Goal: Transaction & Acquisition: Purchase product/service

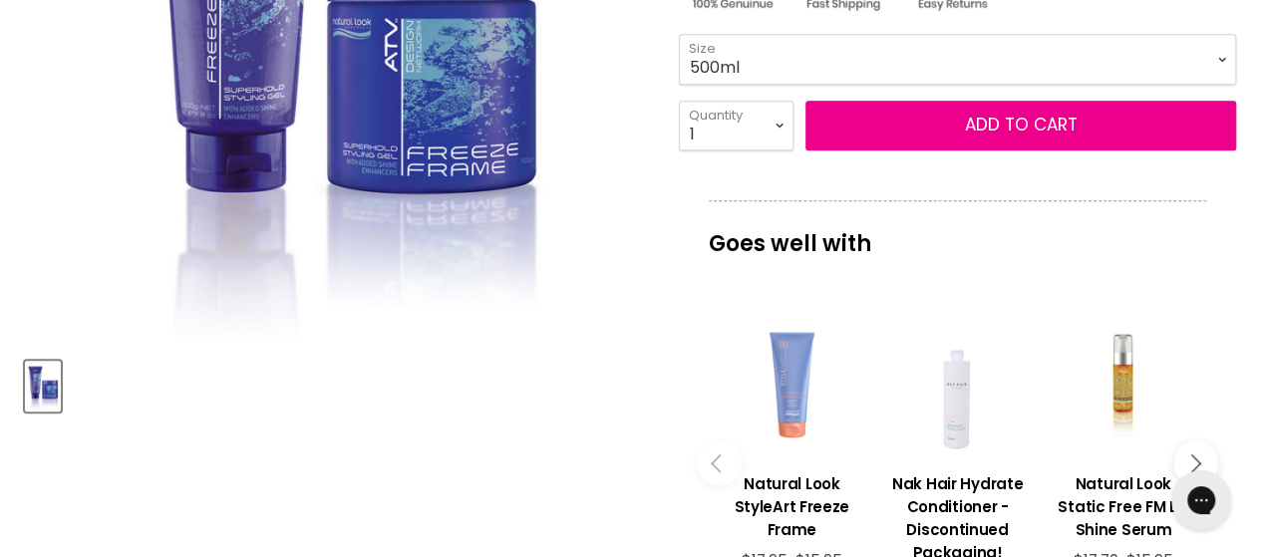
scroll to position [424, 0]
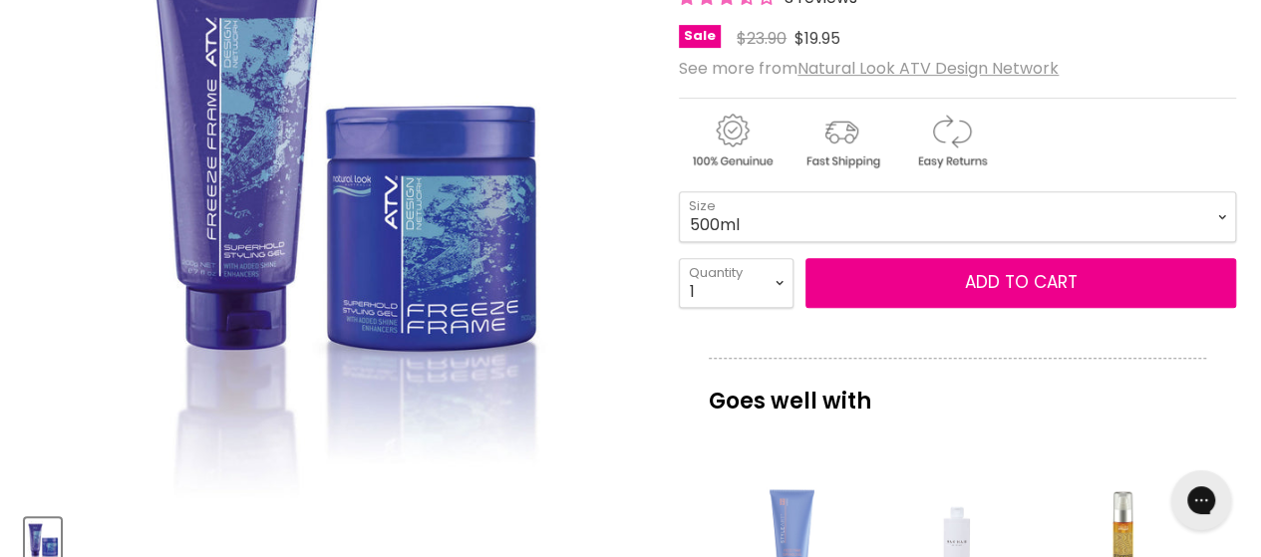
click at [785, 278] on select "1 2 3 4 5 6 7 8 9 10+" at bounding box center [736, 283] width 115 height 50
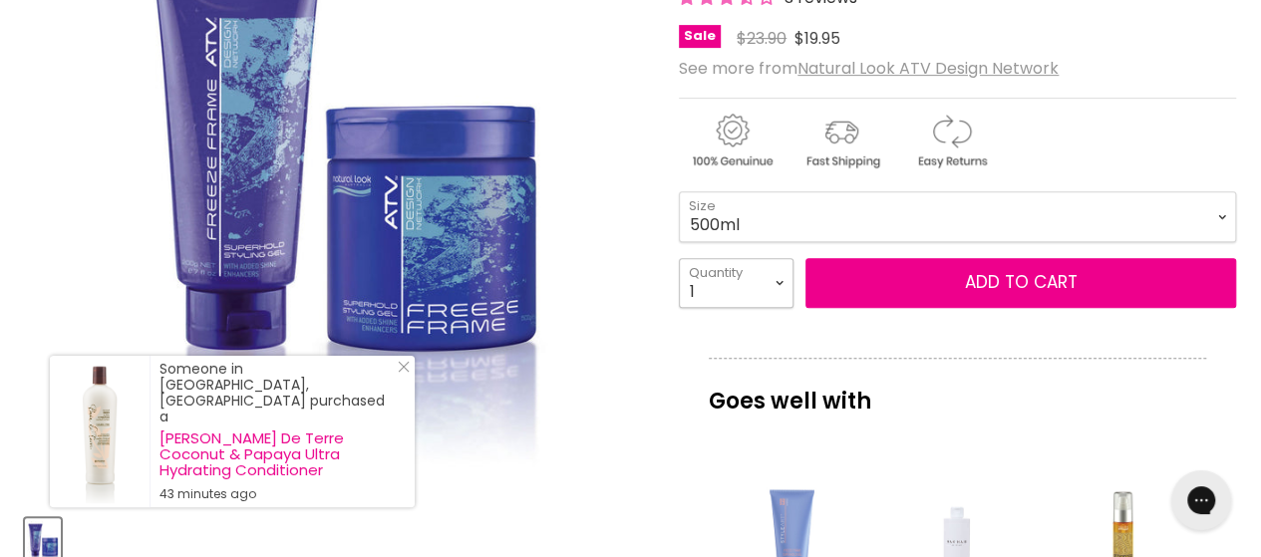
select select "2"
click at [679, 258] on select "1 2 3 4 5 6 7 8 9 10+" at bounding box center [736, 283] width 115 height 50
type input "2"
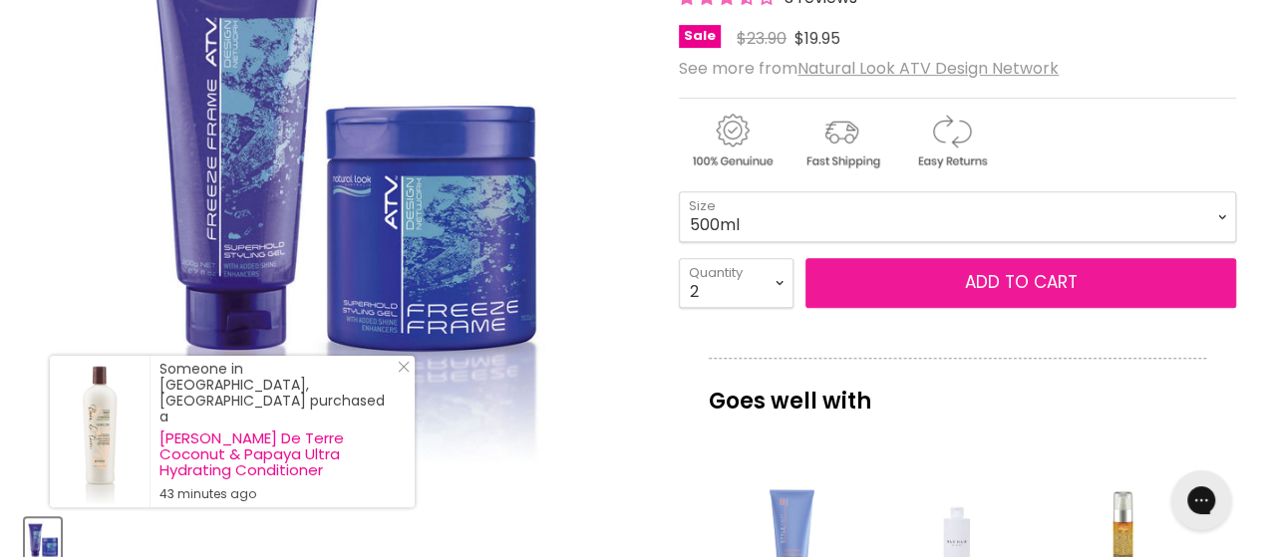
click at [1059, 270] on span "Add to cart" at bounding box center [1021, 282] width 113 height 24
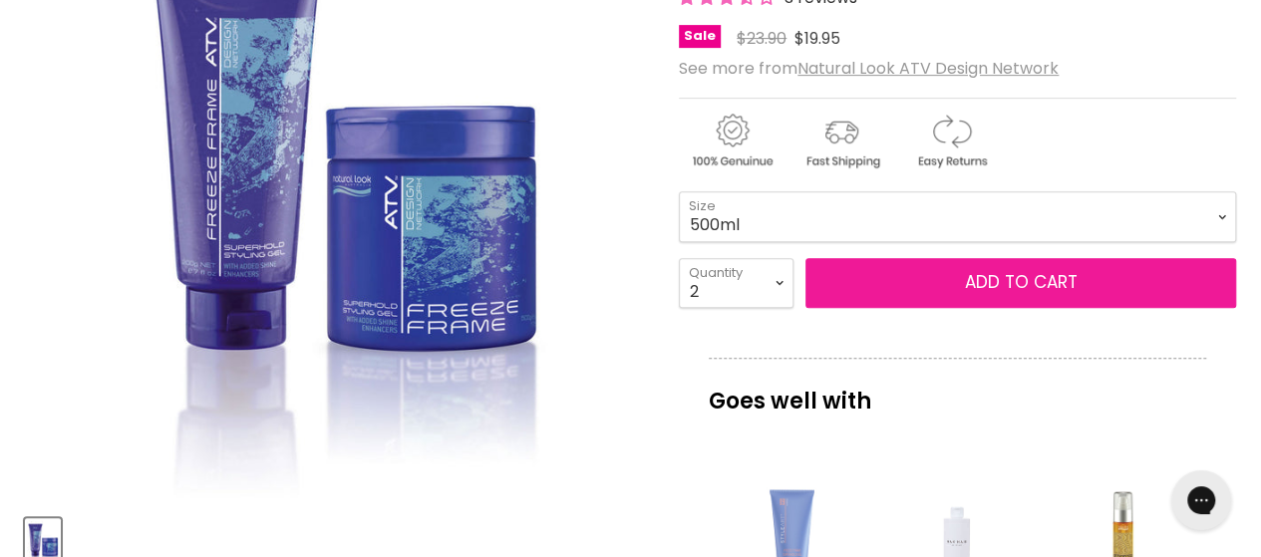
click at [965, 273] on span "Add to cart" at bounding box center [1021, 282] width 113 height 24
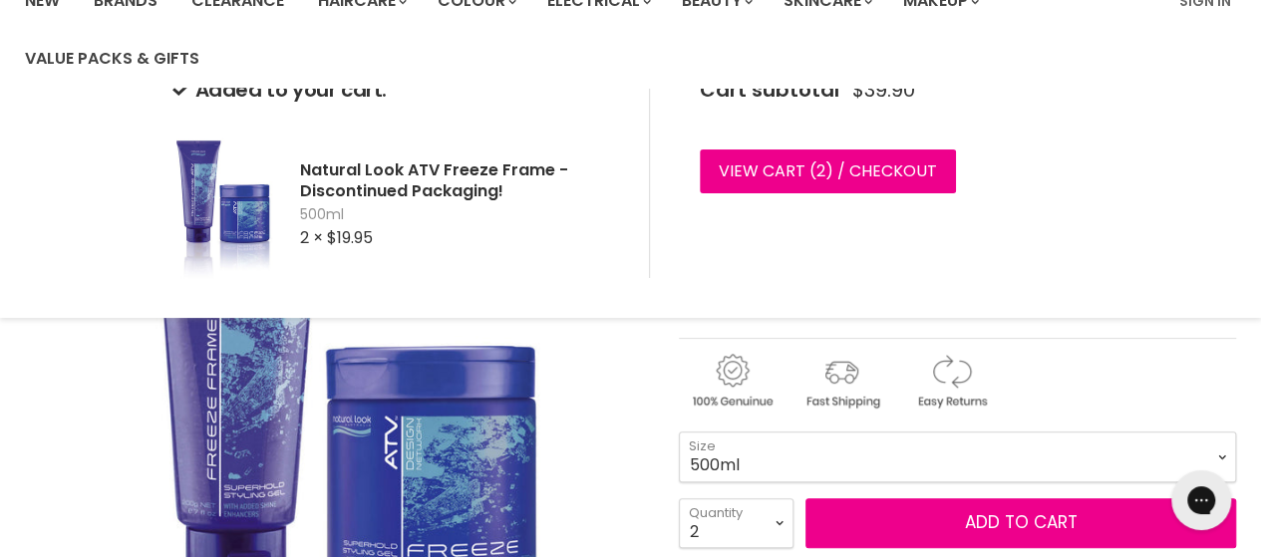
scroll to position [0, 0]
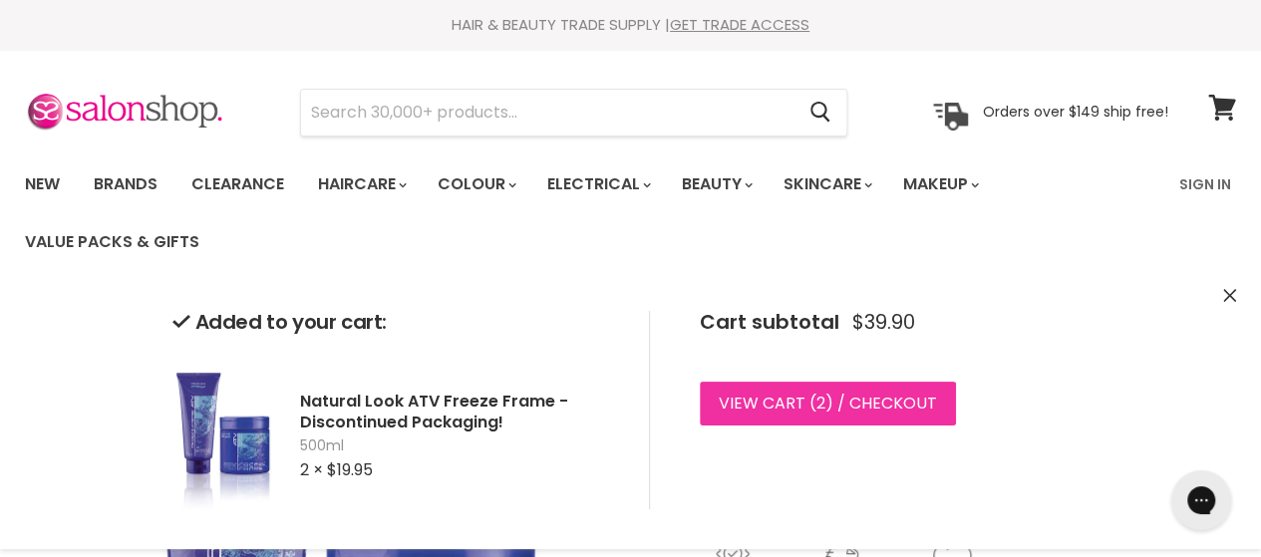
click at [829, 400] on link "View cart ( 2 ) / Checkout" at bounding box center [828, 404] width 256 height 44
